Goal: Task Accomplishment & Management: Use online tool/utility

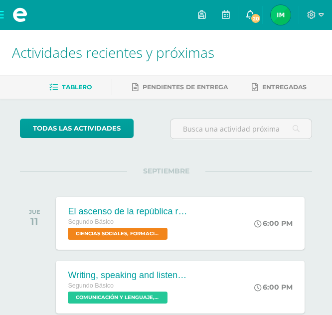
click at [251, 18] on span "20" at bounding box center [255, 18] width 11 height 11
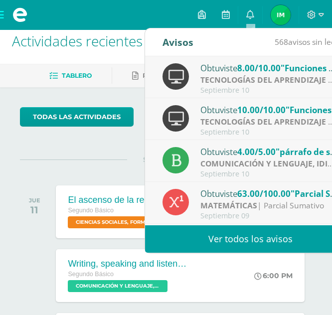
scroll to position [11, 0]
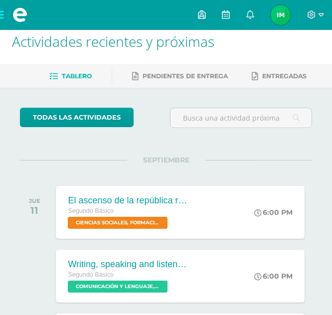
click at [83, 178] on div "SEPTIEMBRE JUE 11 El ascenso de la república romana Segundo Básico CIENCIAS SOC…" at bounding box center [166, 200] width 292 height 80
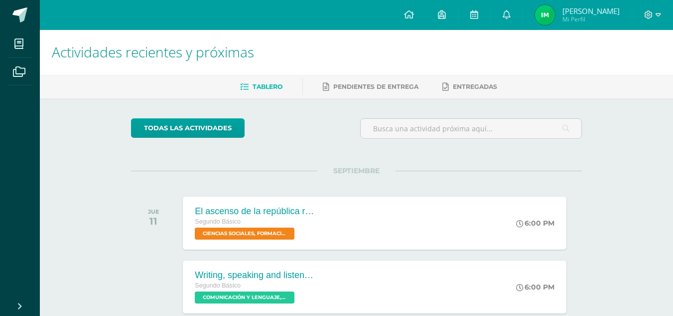
scroll to position [0, 0]
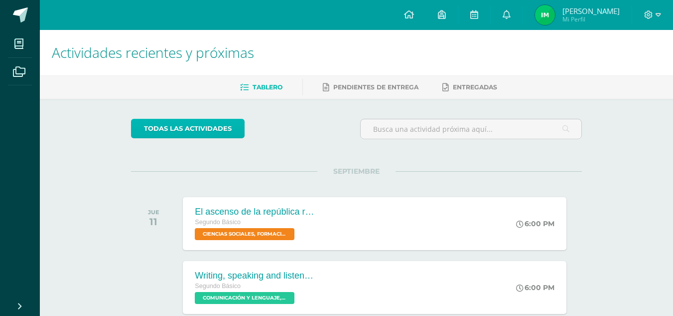
click at [186, 125] on link "todas las Actividades" at bounding box center [188, 128] width 114 height 19
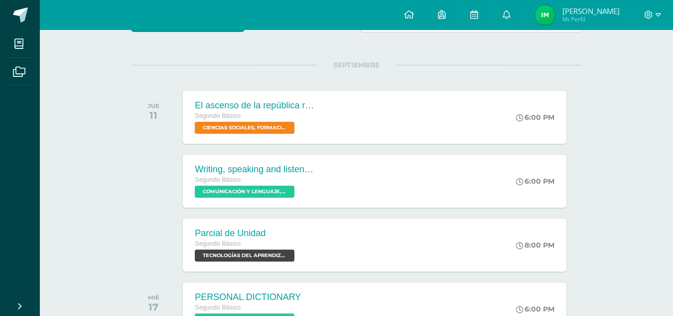
scroll to position [107, 0]
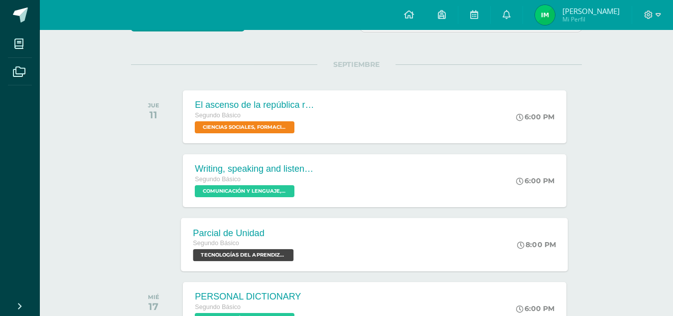
click at [278, 253] on span "TECNOLOGÍAS DEL APRENDIZAJE Y LA COMUNICACIÓN 'Sección B'" at bounding box center [243, 255] width 101 height 12
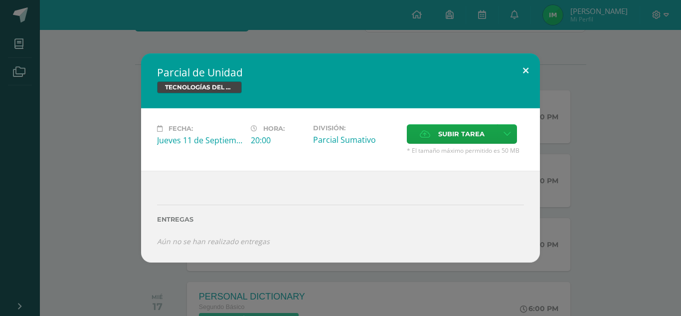
click at [332, 67] on button at bounding box center [525, 70] width 28 height 34
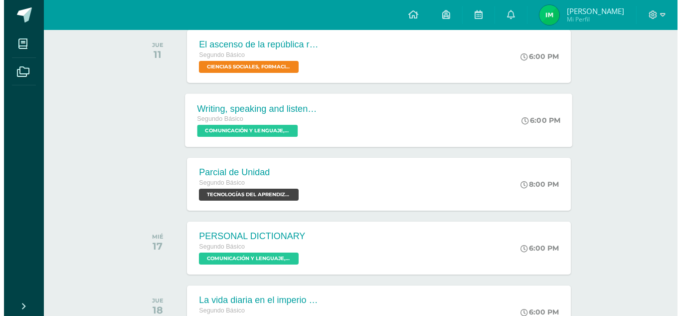
scroll to position [177, 0]
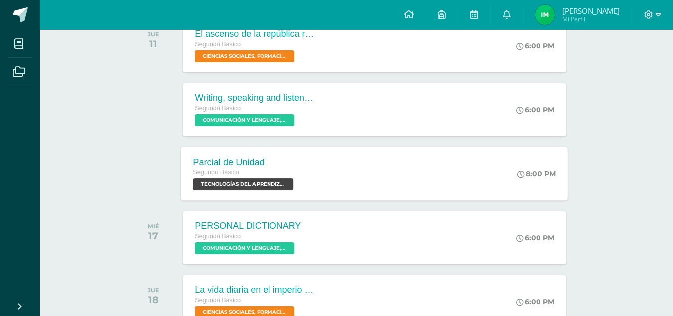
click at [268, 186] on span "TECNOLOGÍAS DEL APRENDIZAJE Y LA COMUNICACIÓN 'Sección B'" at bounding box center [243, 184] width 101 height 12
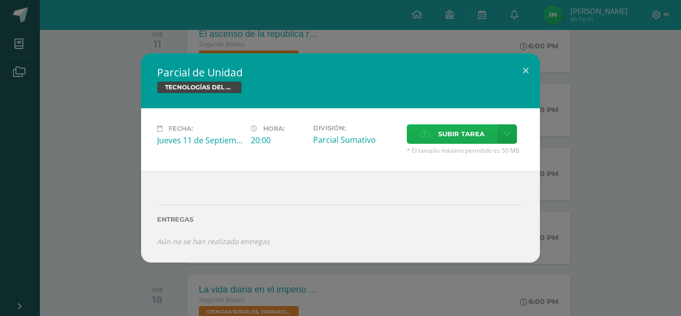
click at [332, 129] on span "Subir tarea" at bounding box center [461, 134] width 46 height 18
click at [0, 0] on input "Subir tarea" at bounding box center [0, 0] width 0 height 0
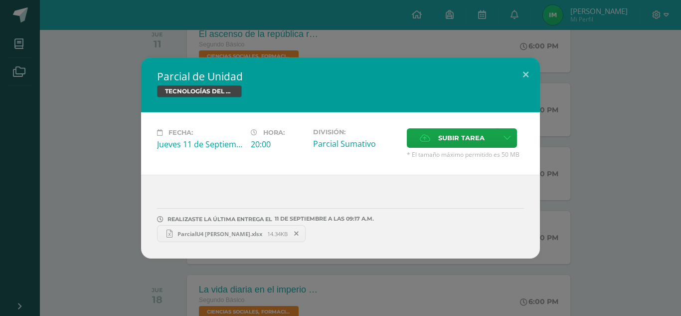
click at [255, 231] on span "ParcialU4 [PERSON_NAME].xlsx" at bounding box center [219, 233] width 95 height 7
